Goal: Transaction & Acquisition: Download file/media

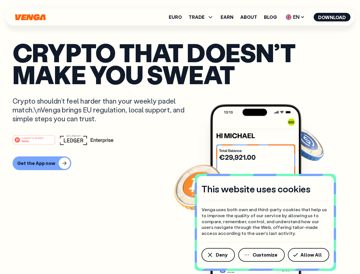
click at [180, 137] on div "#1 PRODUCT OF THE MONTH Web3" at bounding box center [180, 139] width 335 height 10
click at [218, 254] on span "Deny" at bounding box center [222, 254] width 12 height 5
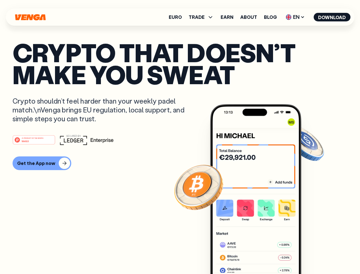
click at [262, 254] on img at bounding box center [255, 199] width 91 height 191
click at [309, 254] on article "Crypto that doesn’t make you sweat Crypto shouldn’t feel harder than your weekl…" at bounding box center [180, 148] width 335 height 214
click at [203, 17] on span "TRADE" at bounding box center [197, 17] width 16 height 5
click at [295, 17] on span "EN" at bounding box center [294, 17] width 23 height 9
click at [332, 17] on button "Download" at bounding box center [331, 17] width 37 height 9
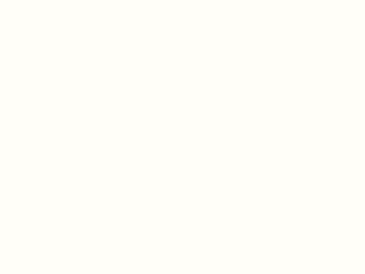
click at [41, 0] on html "This website uses cookies Venga uses both own and third-party cookies that help…" at bounding box center [182, 0] width 365 height 0
click at [35, 0] on html "This website uses cookies Venga uses both own and third-party cookies that help…" at bounding box center [182, 0] width 365 height 0
